Goal: Task Accomplishment & Management: Manage account settings

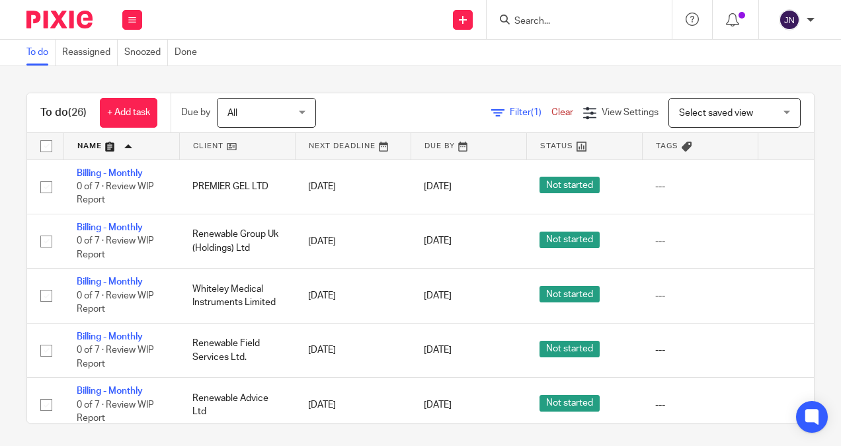
click at [784, 28] on img at bounding box center [789, 19] width 21 height 21
click at [765, 52] on span "My profile" at bounding box center [758, 52] width 41 height 9
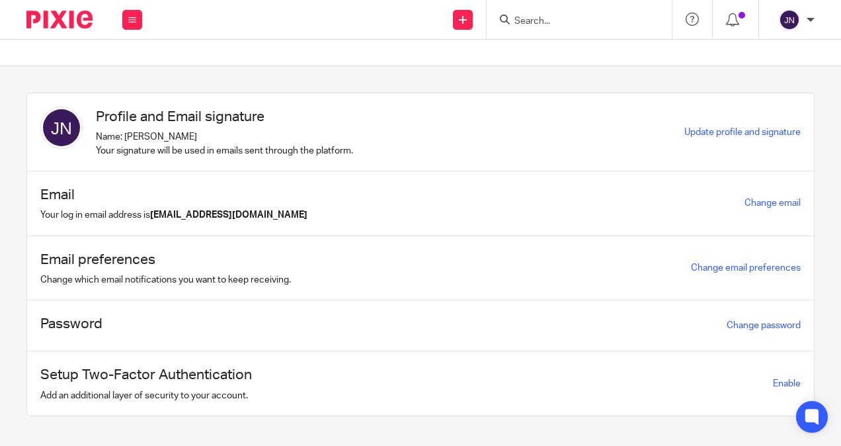
click at [790, 13] on img at bounding box center [789, 19] width 21 height 21
click at [773, 50] on span "My profile" at bounding box center [758, 52] width 41 height 9
click at [79, 29] on div at bounding box center [54, 19] width 109 height 39
click at [79, 22] on img at bounding box center [59, 20] width 66 height 18
